Goal: Contribute content

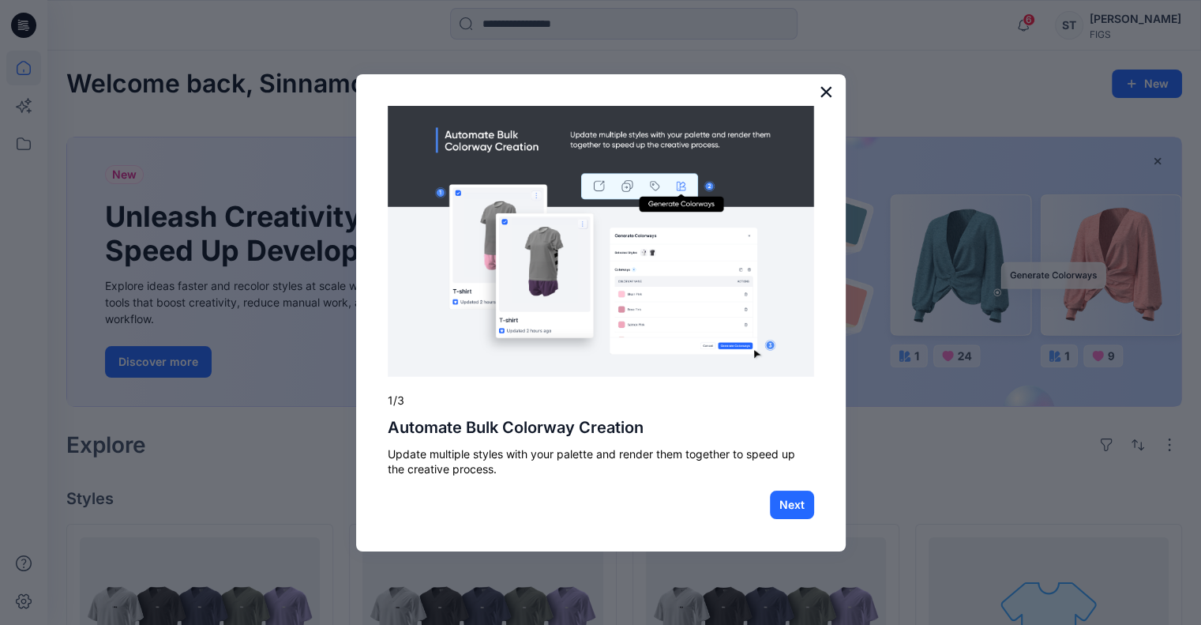
click at [826, 89] on button "×" at bounding box center [826, 91] width 15 height 25
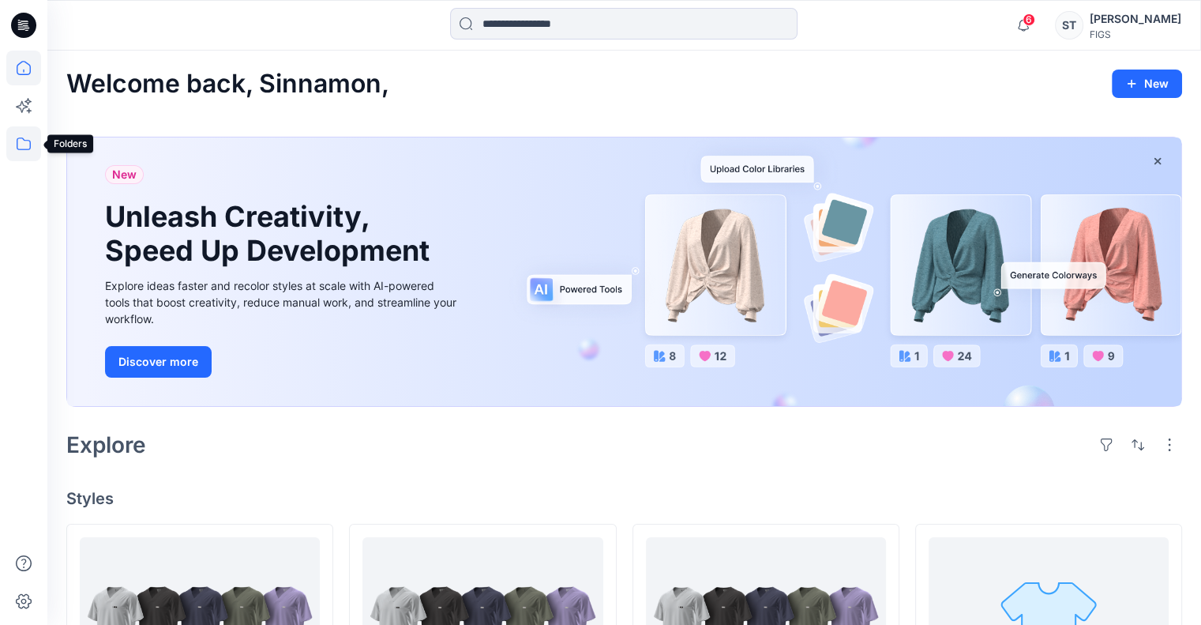
click at [21, 147] on icon at bounding box center [23, 143] width 35 height 35
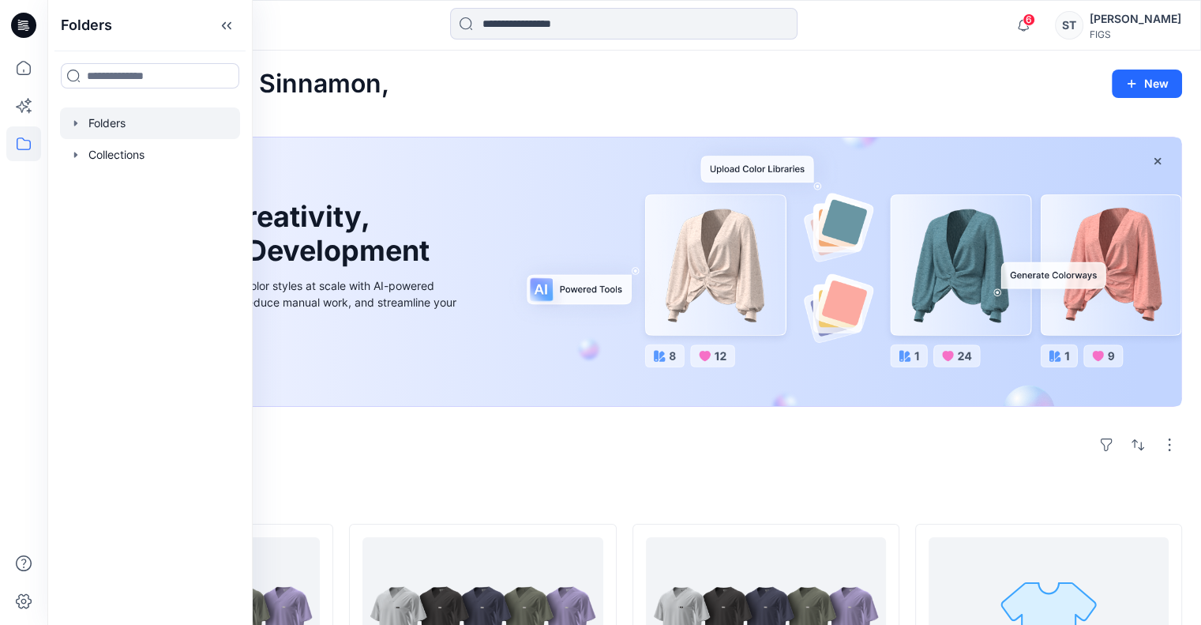
click at [74, 122] on icon "button" at bounding box center [75, 123] width 3 height 6
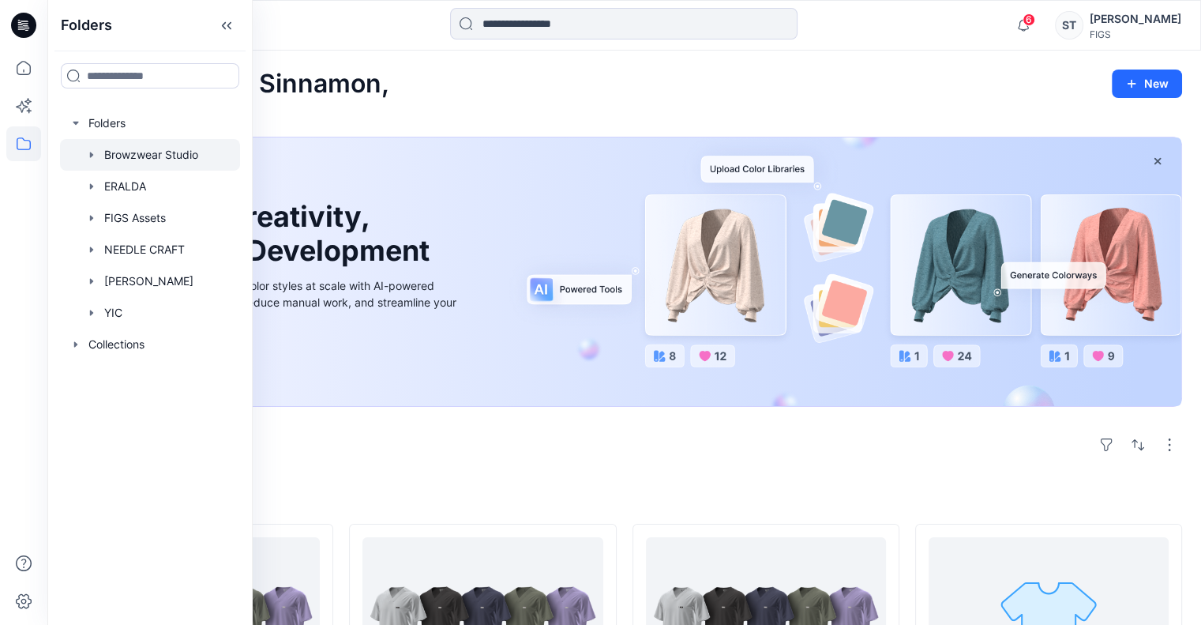
click at [130, 157] on div at bounding box center [150, 155] width 180 height 32
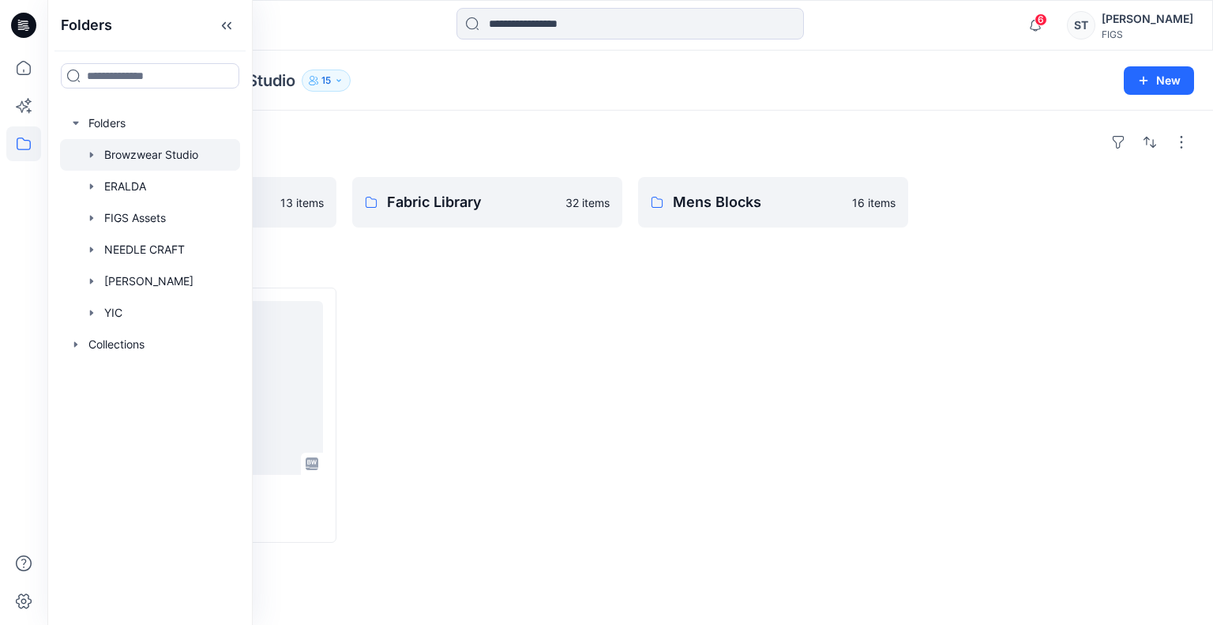
click at [611, 122] on div "Folders Womens Blocks 13 items Fabric Library 32 items Mens Blocks 16 items Sty…" at bounding box center [630, 368] width 1166 height 514
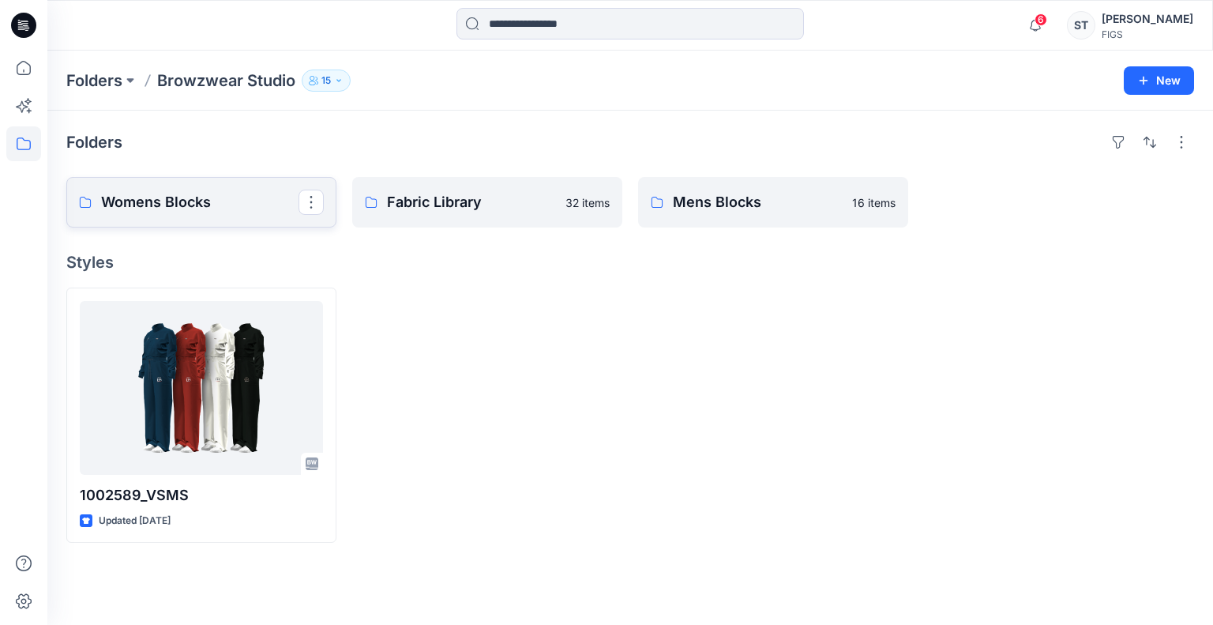
click at [246, 198] on p "Womens Blocks" at bounding box center [199, 202] width 197 height 22
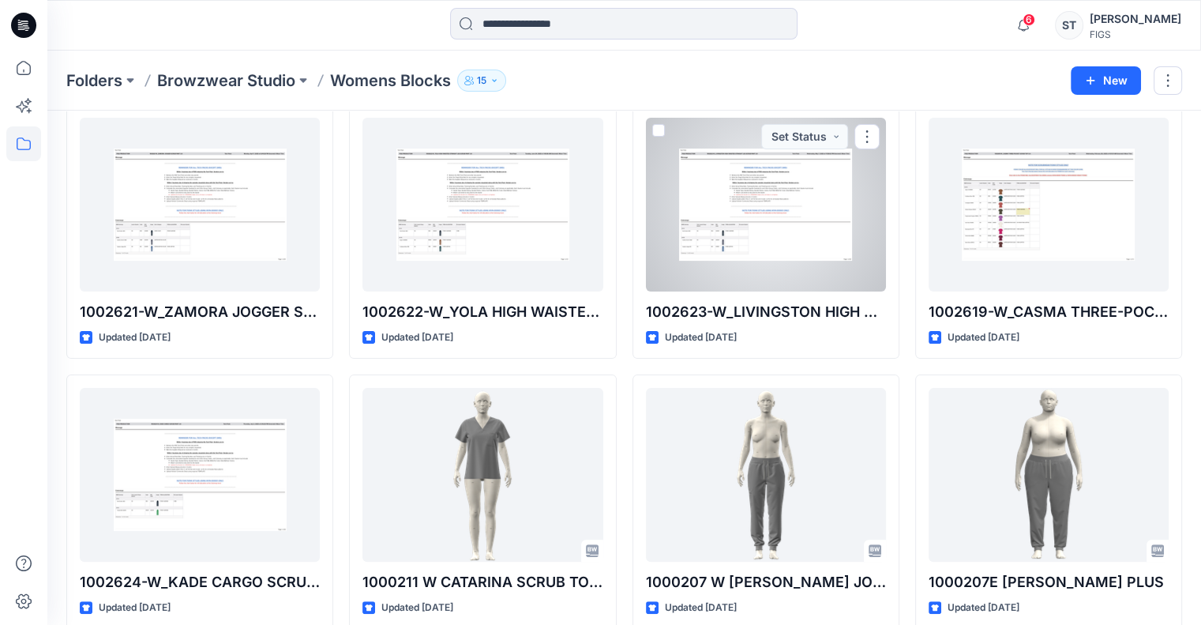
scroll to position [346, 0]
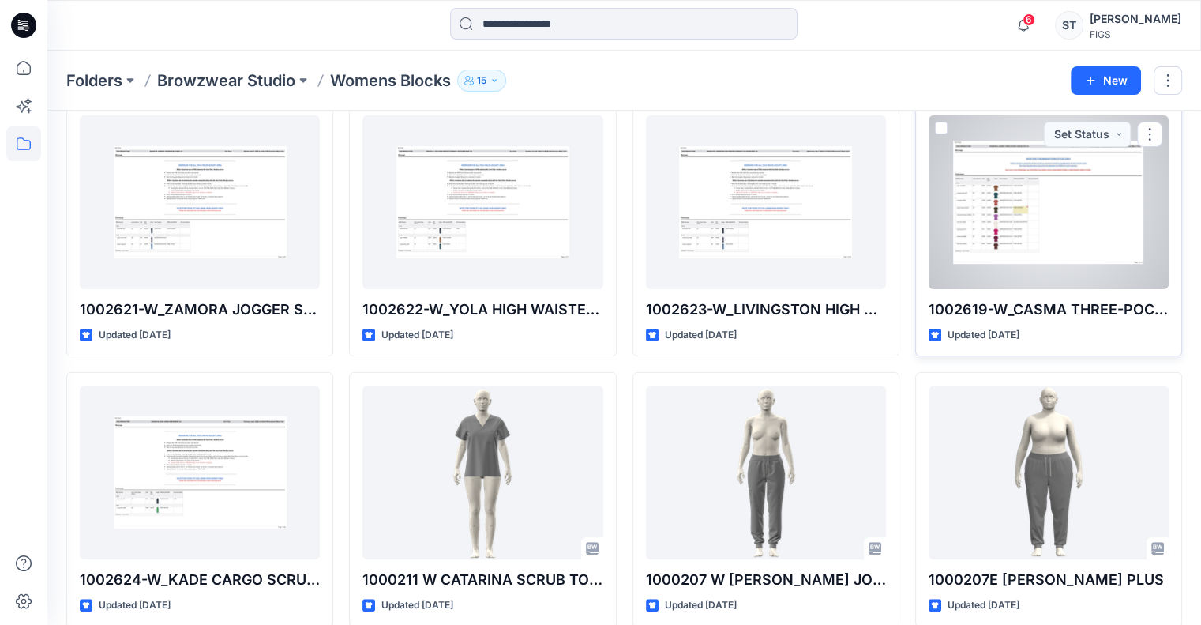
click at [1040, 205] on div at bounding box center [1049, 202] width 240 height 174
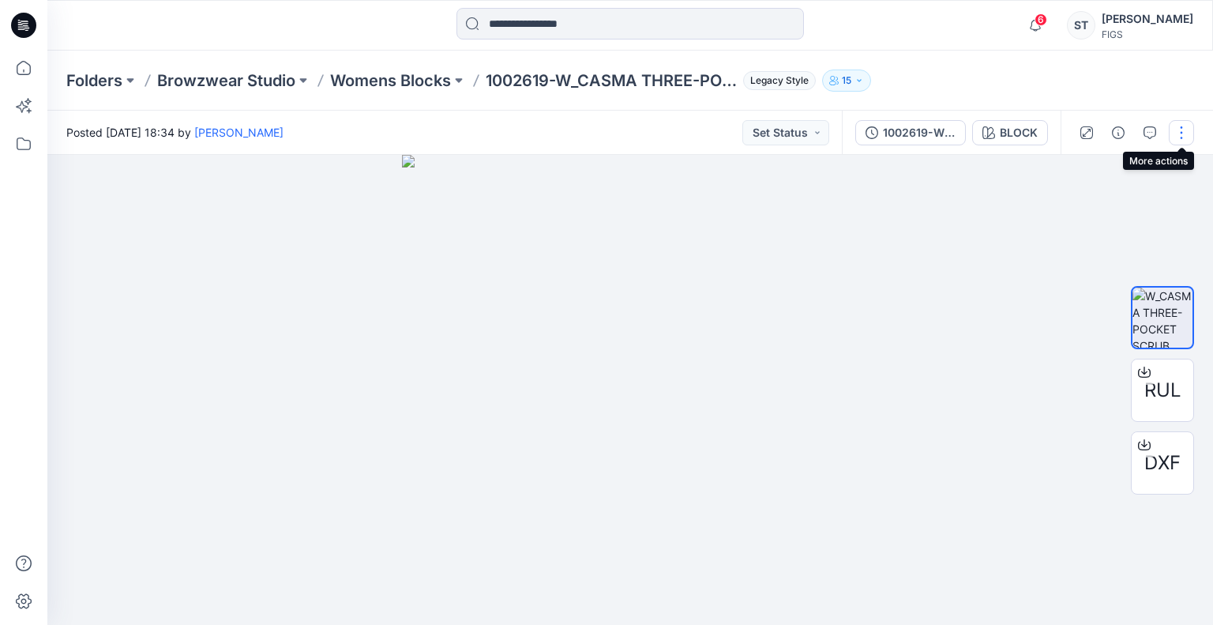
click at [1188, 134] on button "button" at bounding box center [1181, 132] width 25 height 25
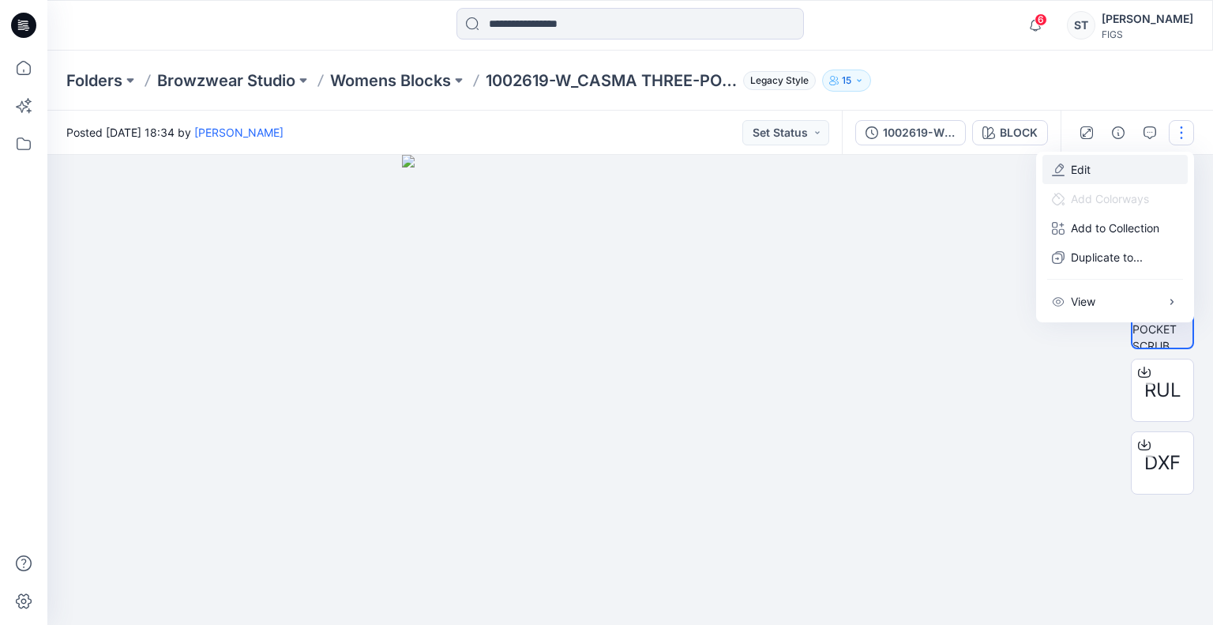
click at [1128, 170] on button "Edit" at bounding box center [1115, 169] width 145 height 29
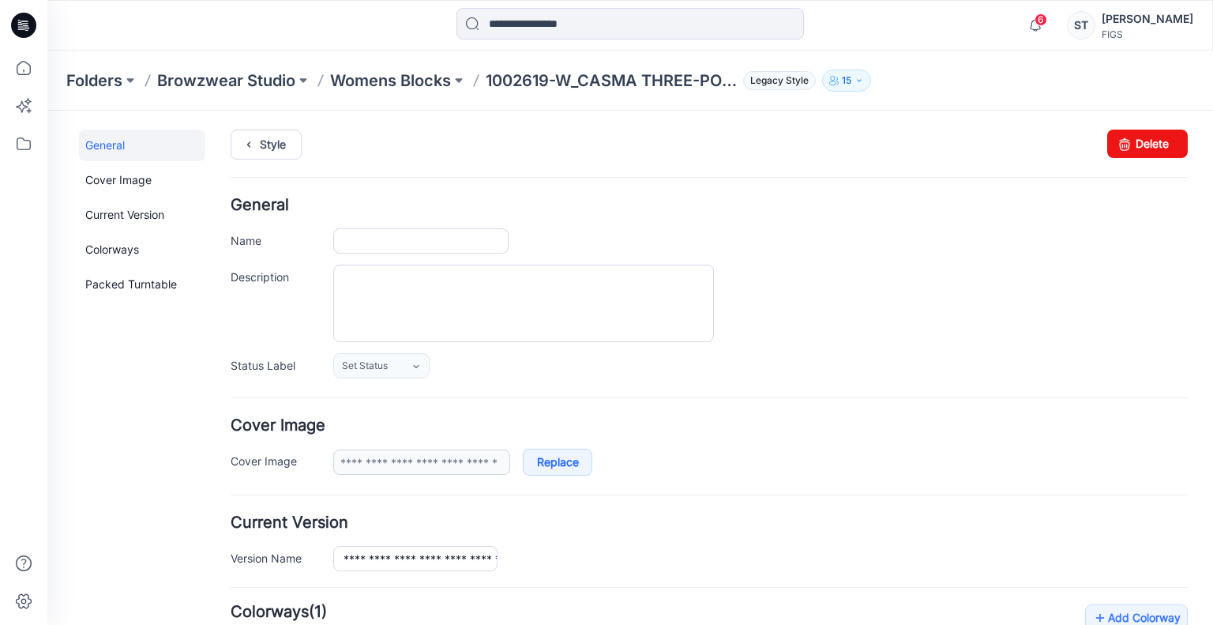
type input "**********"
type input "*****"
type input "**********"
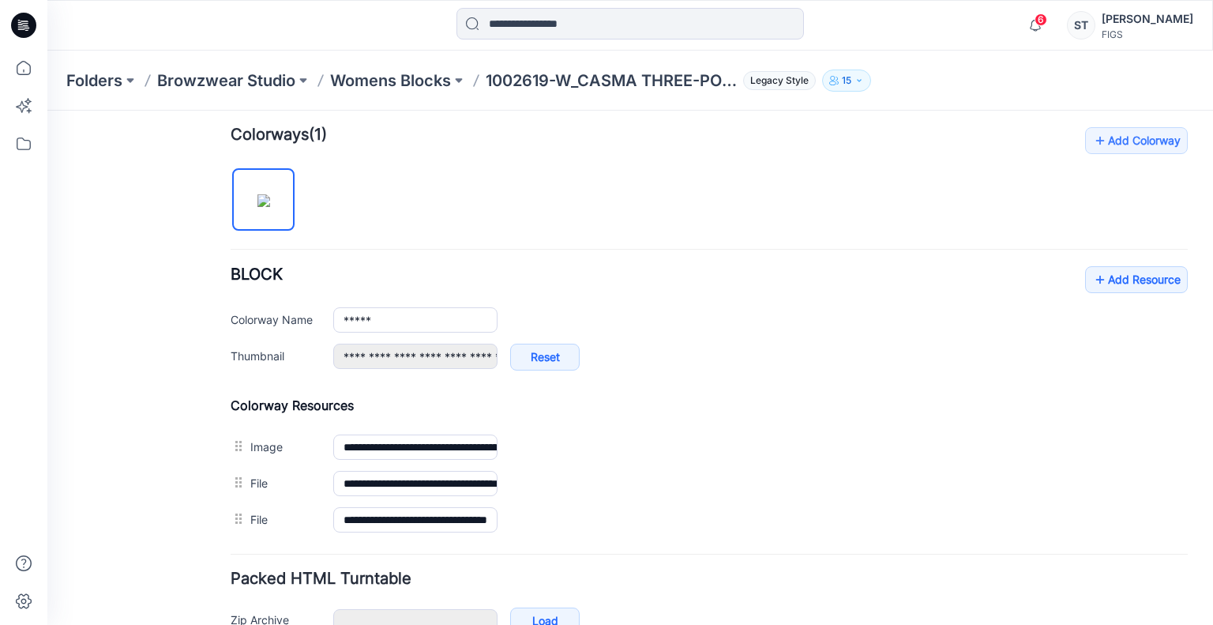
scroll to position [487, 0]
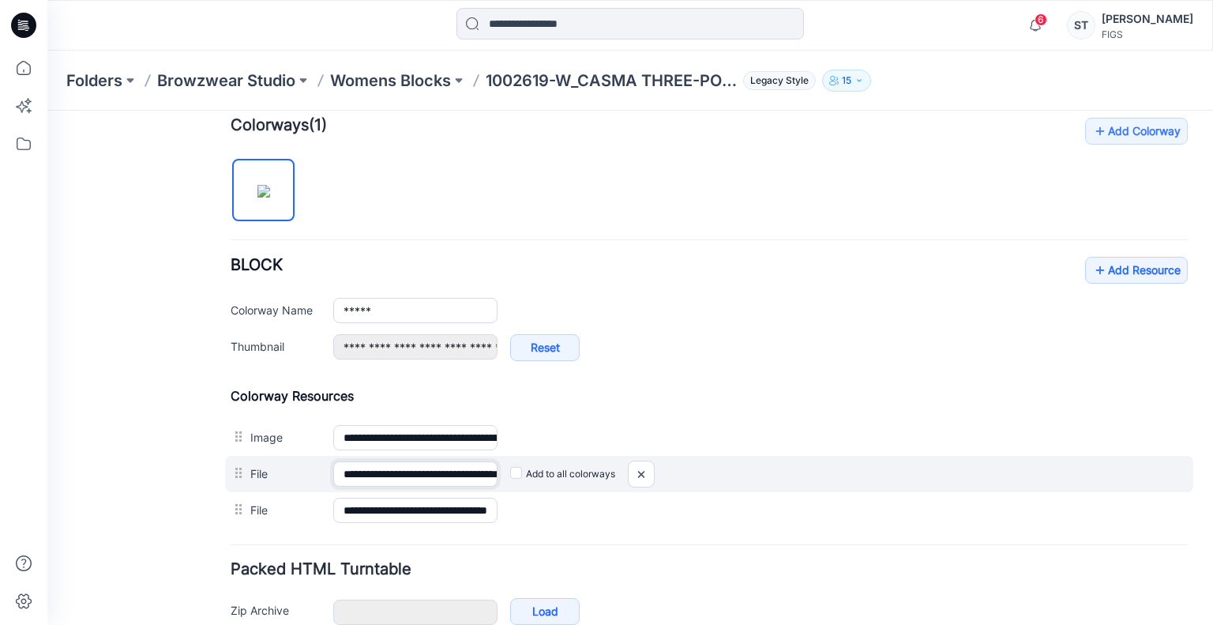
click at [477, 471] on input "**********" at bounding box center [415, 473] width 164 height 25
drag, startPoint x: 649, startPoint y: 466, endPoint x: 733, endPoint y: 186, distance: 292.6
click at [47, 111] on img at bounding box center [47, 111] width 0 height 0
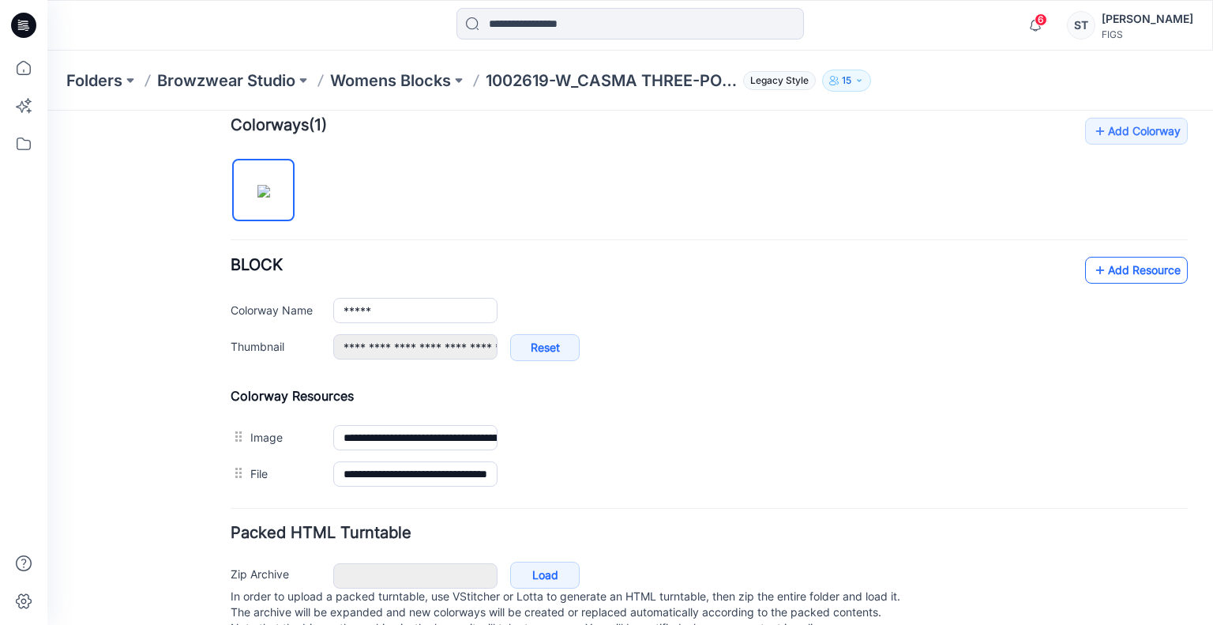
click at [1125, 261] on link "Add Resource" at bounding box center [1136, 270] width 103 height 27
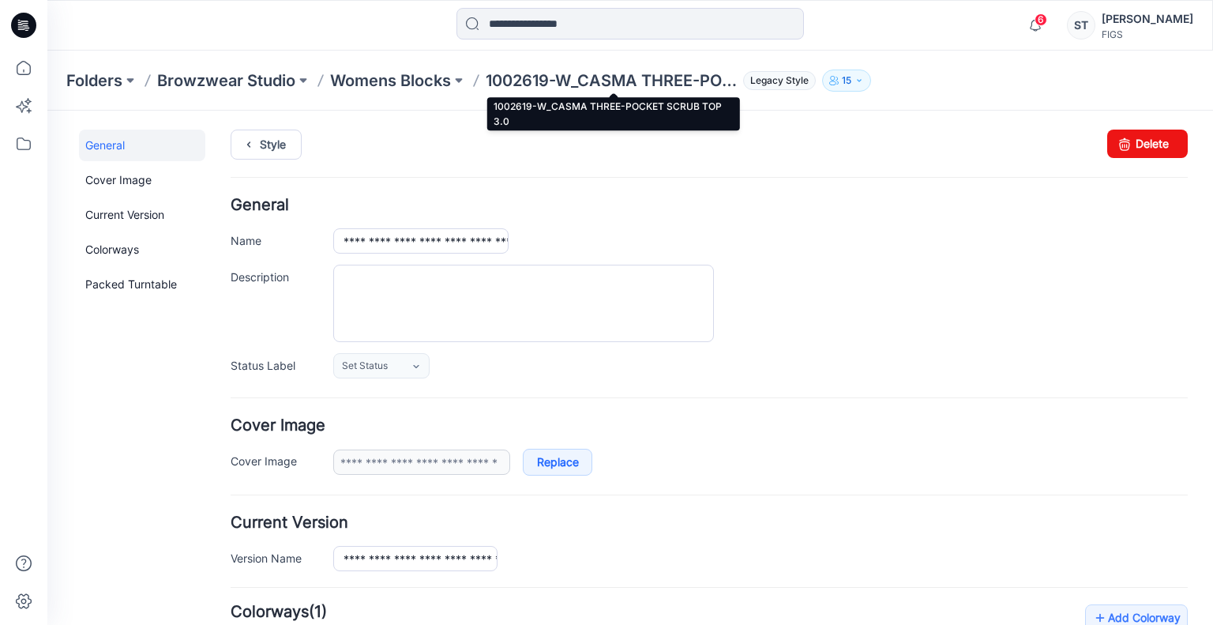
click at [584, 88] on p "1002619-W_CASMA THREE-POCKET SCRUB TOP 3.0" at bounding box center [611, 81] width 251 height 22
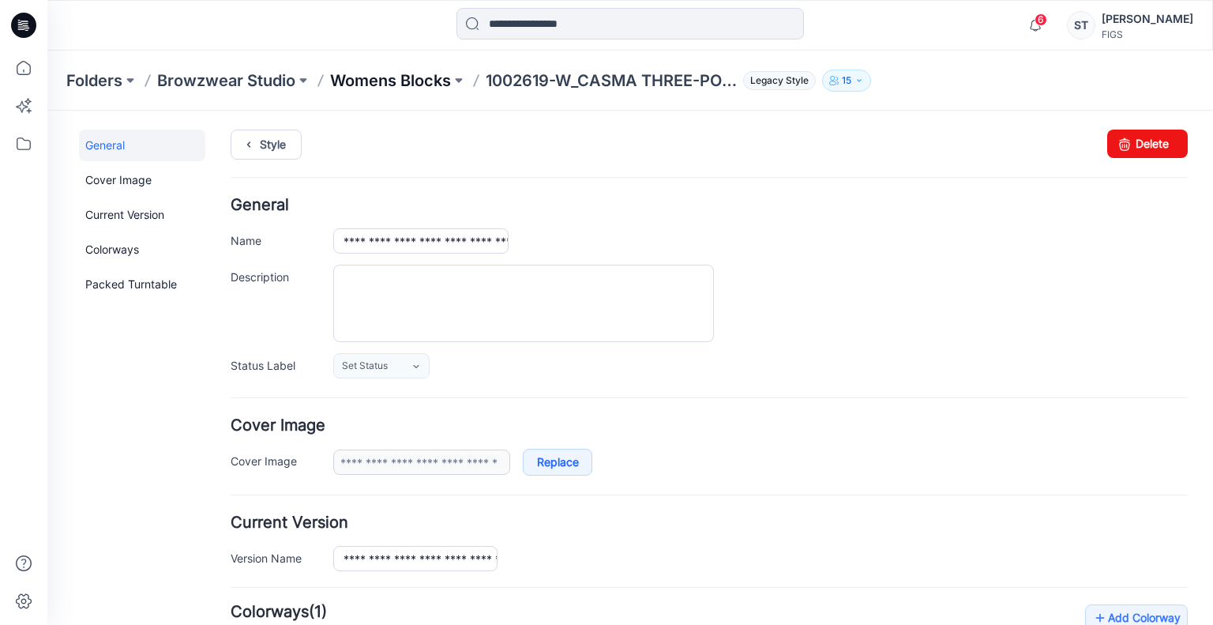
click at [387, 74] on p "Womens Blocks" at bounding box center [390, 81] width 121 height 22
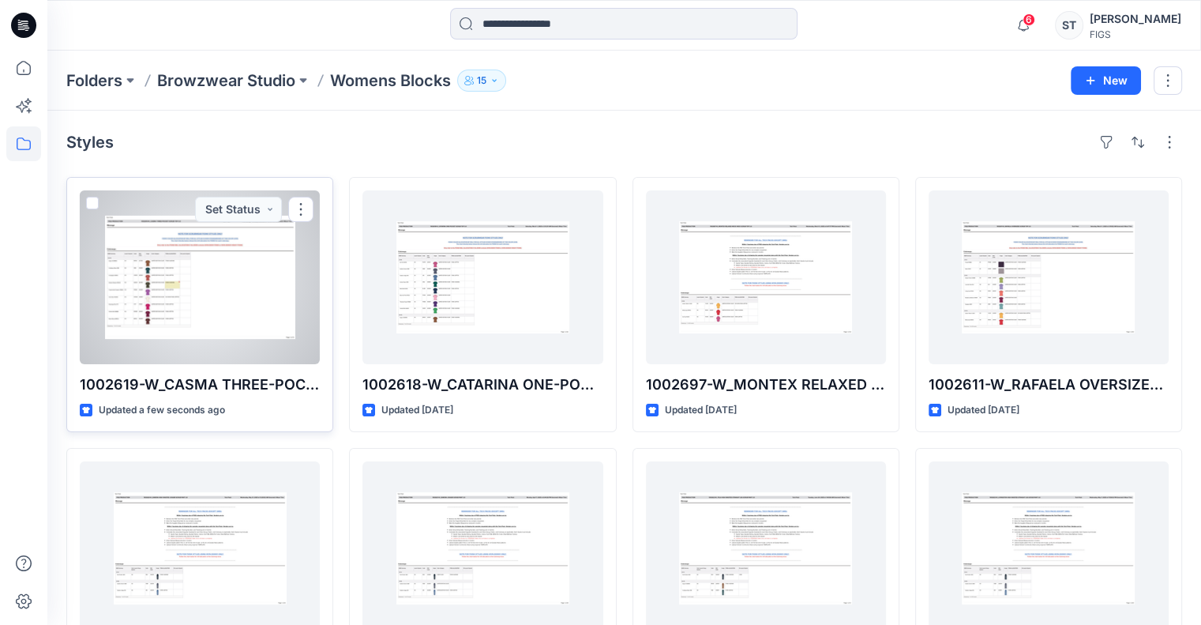
click at [197, 278] on div at bounding box center [200, 277] width 240 height 174
